Goal: Information Seeking & Learning: Learn about a topic

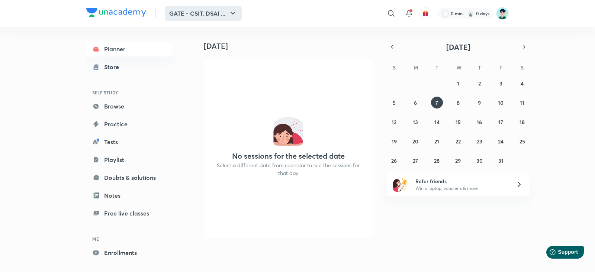
click at [178, 12] on button "GATE - CSIT, DSAI ..." at bounding box center [203, 13] width 77 height 15
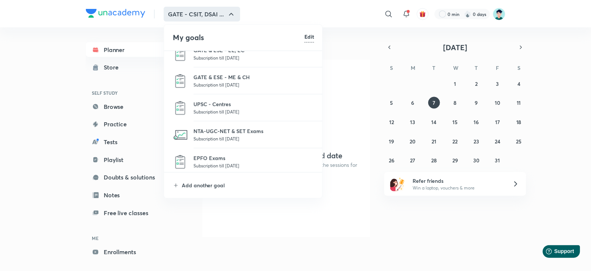
scroll to position [139, 0]
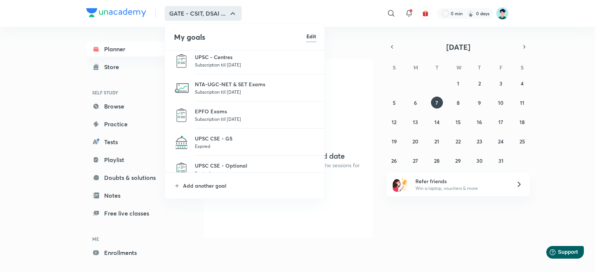
click at [216, 145] on p "Expired" at bounding box center [255, 145] width 121 height 7
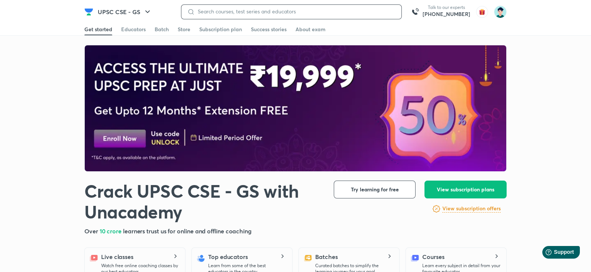
click at [282, 9] on input at bounding box center [295, 12] width 201 height 6
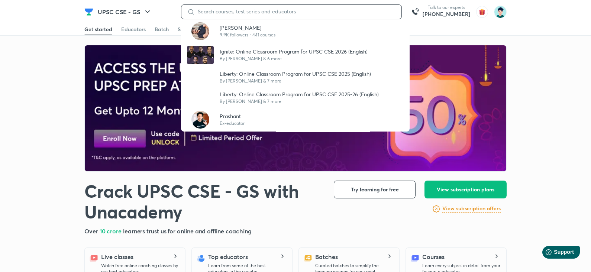
click at [252, 14] on input at bounding box center [295, 12] width 201 height 6
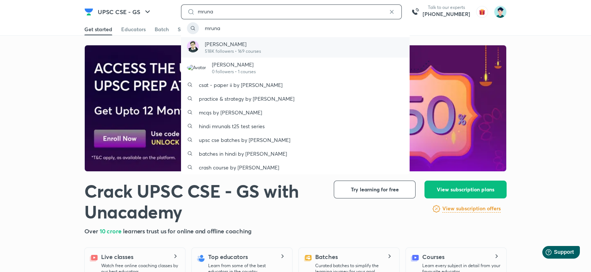
type input "mruna"
click at [254, 43] on p "[PERSON_NAME]" at bounding box center [233, 44] width 56 height 8
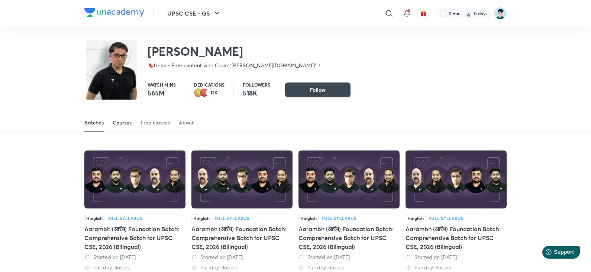
click at [125, 120] on div "Courses" at bounding box center [122, 122] width 19 height 7
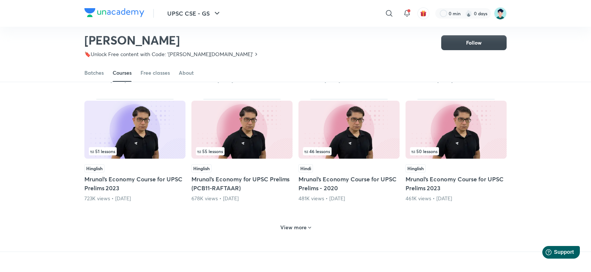
scroll to position [358, 0]
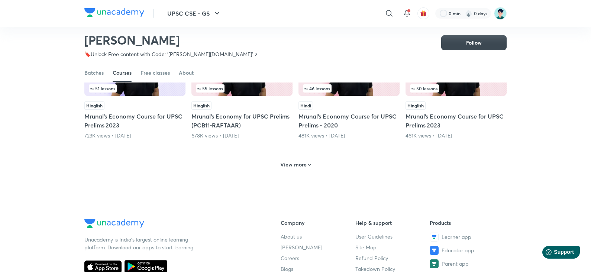
click at [297, 165] on h6 "View more" at bounding box center [293, 164] width 26 height 7
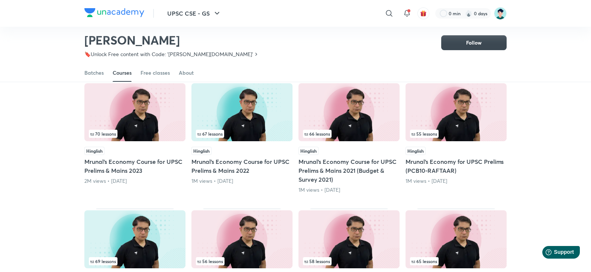
scroll to position [0, 0]
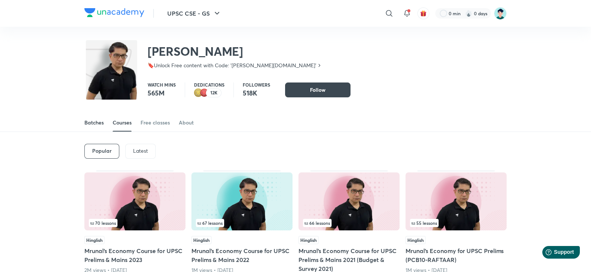
drag, startPoint x: 90, startPoint y: 122, endPoint x: 96, endPoint y: 127, distance: 8.4
click at [90, 122] on div "Batches" at bounding box center [93, 122] width 19 height 7
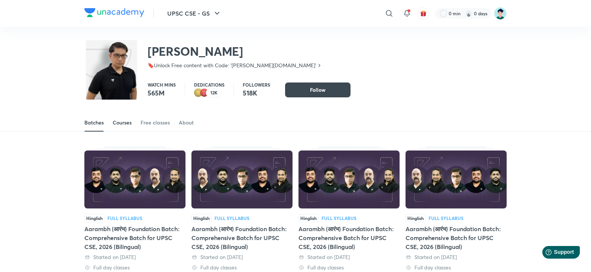
click at [124, 124] on div "Courses" at bounding box center [122, 122] width 19 height 7
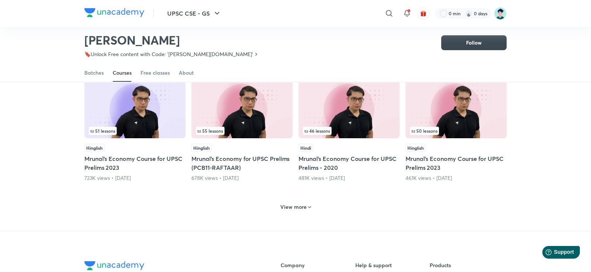
scroll to position [308, 0]
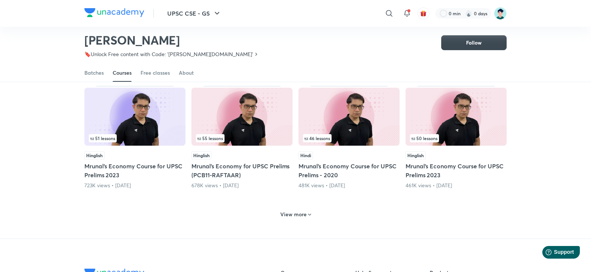
click at [297, 218] on div "View more" at bounding box center [295, 214] width 37 height 12
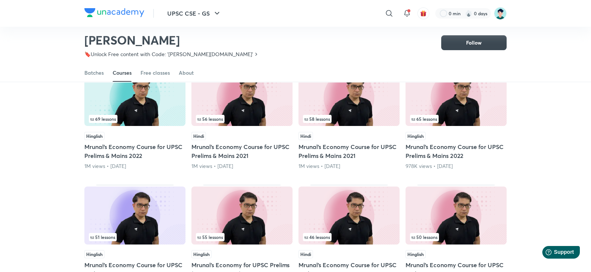
scroll to position [122, 0]
